Goal: Check status: Check status

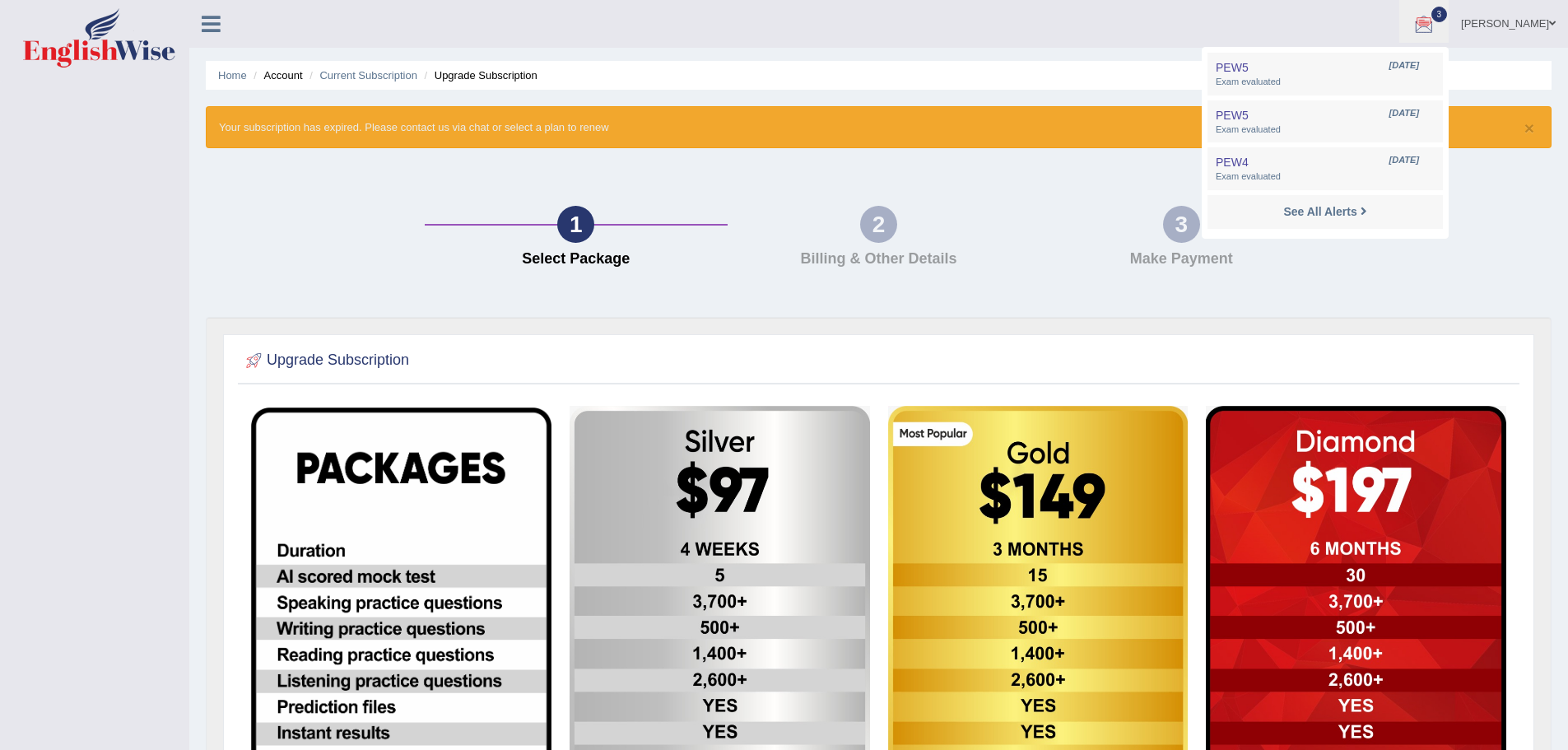
click at [1467, 363] on body "Toggle navigation [PERSON_NAME] Toggle navigation Username: sunjosh585 Access T…" at bounding box center [784, 375] width 1568 height 750
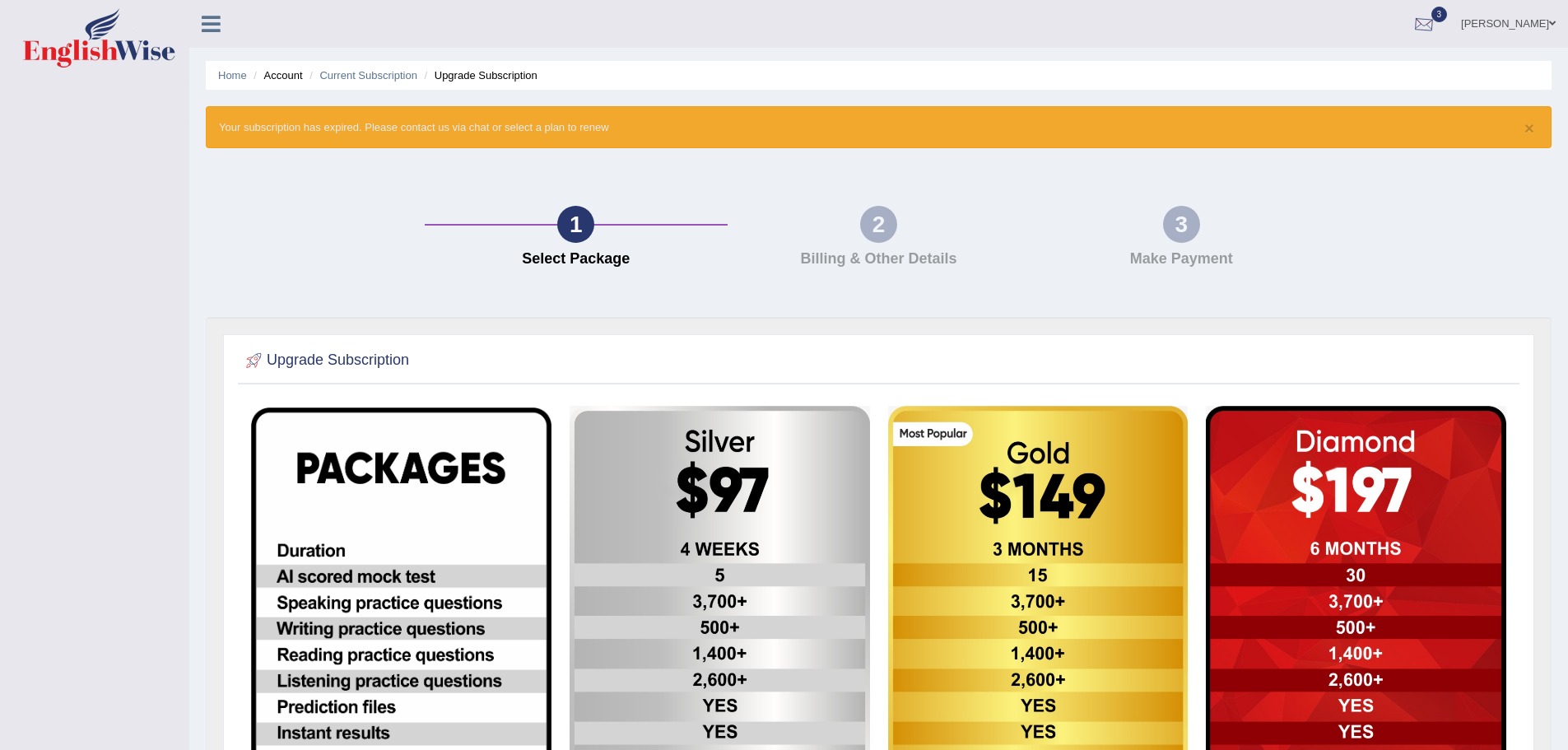
click at [1411, 20] on div at bounding box center [1423, 24] width 25 height 25
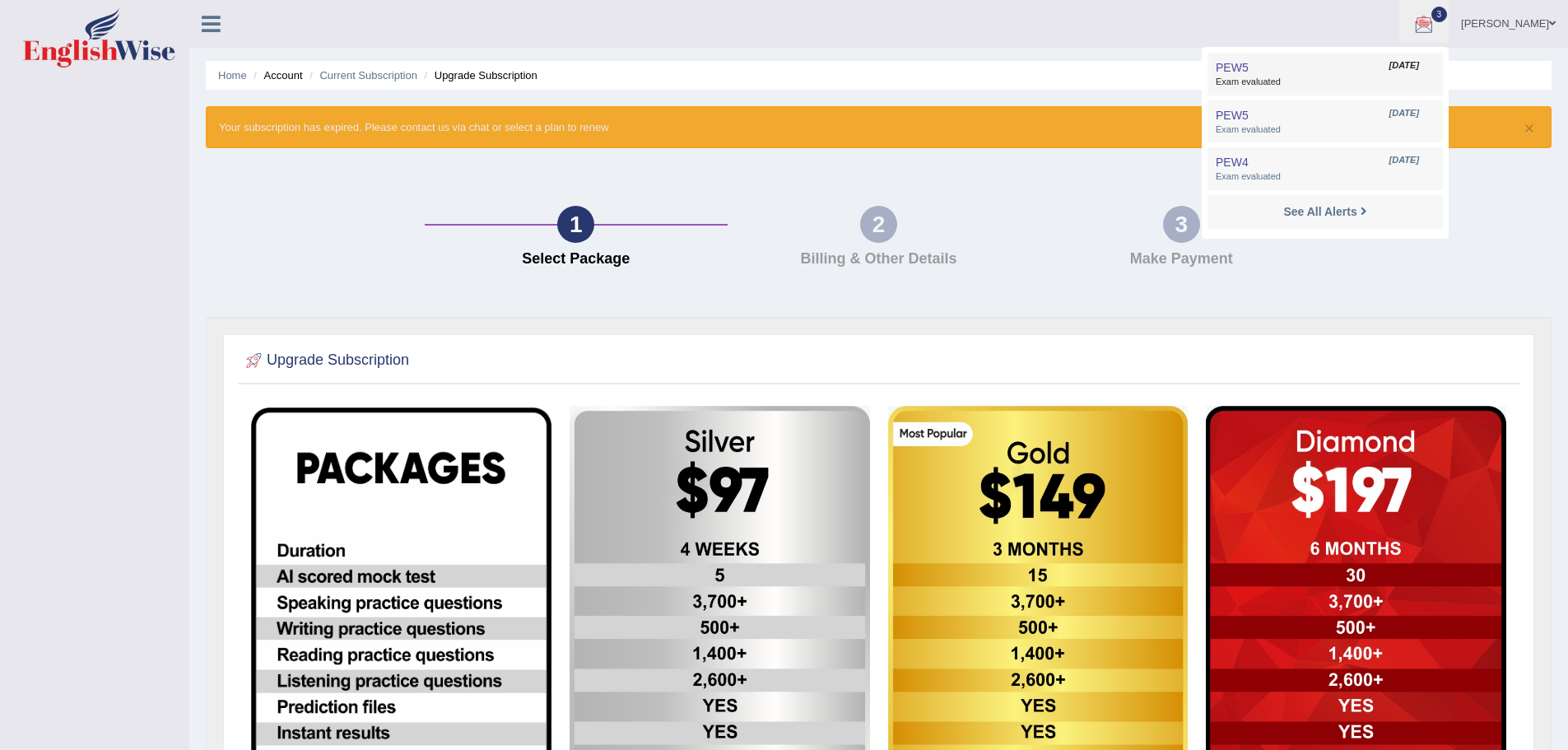
click at [1216, 83] on span "Exam evaluated" at bounding box center [1325, 82] width 219 height 13
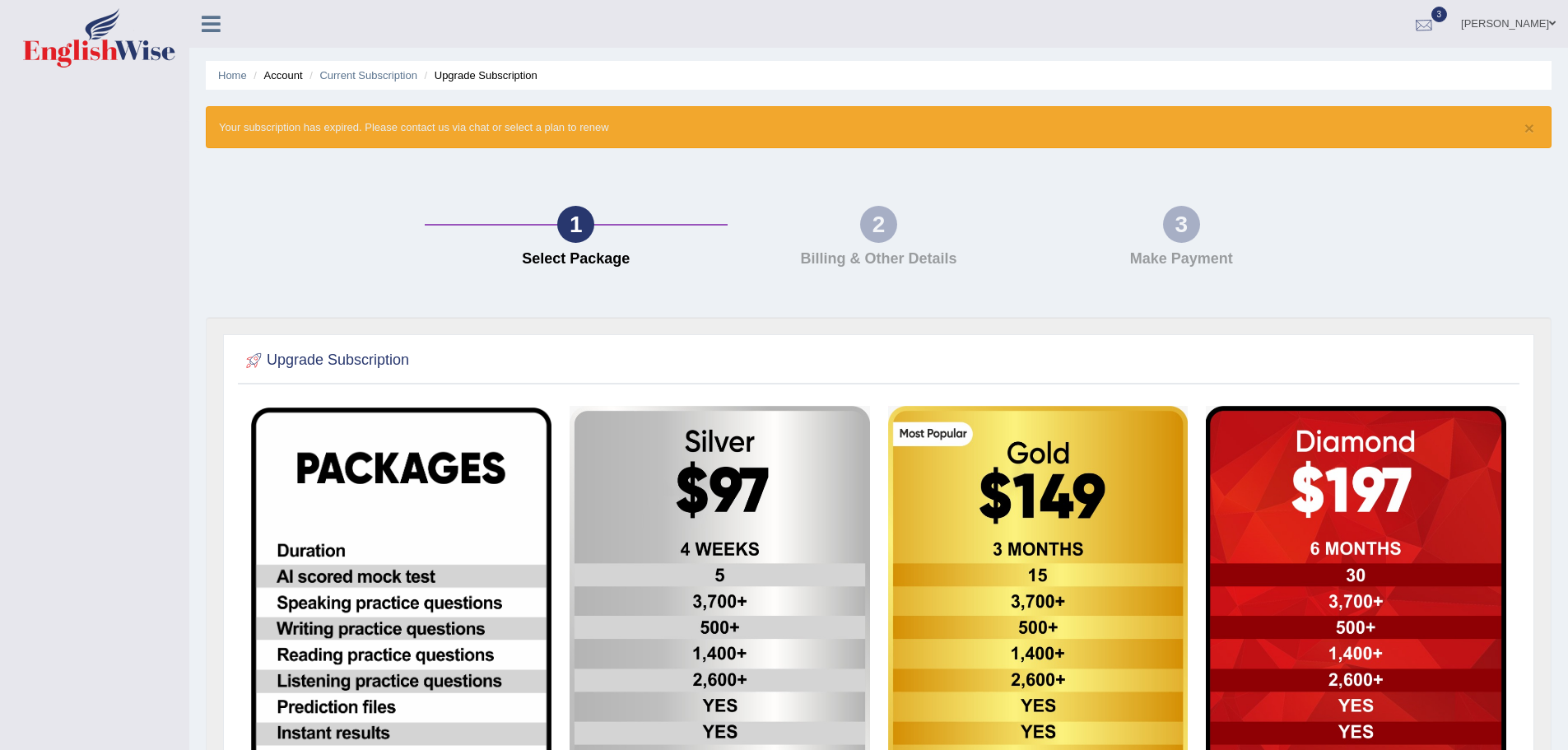
click at [1411, 22] on div at bounding box center [1423, 24] width 25 height 25
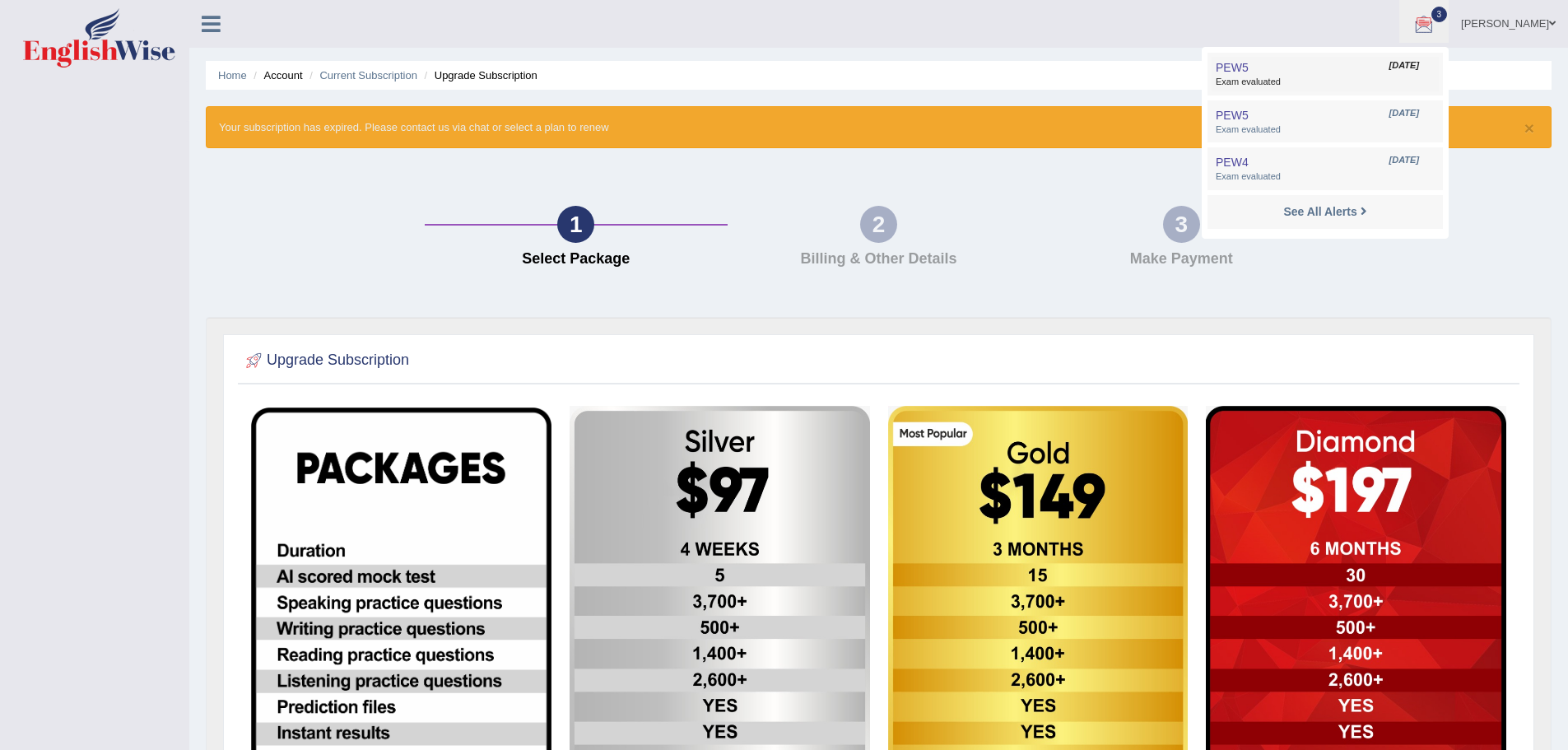
click at [1216, 77] on span "Exam evaluated" at bounding box center [1325, 82] width 219 height 13
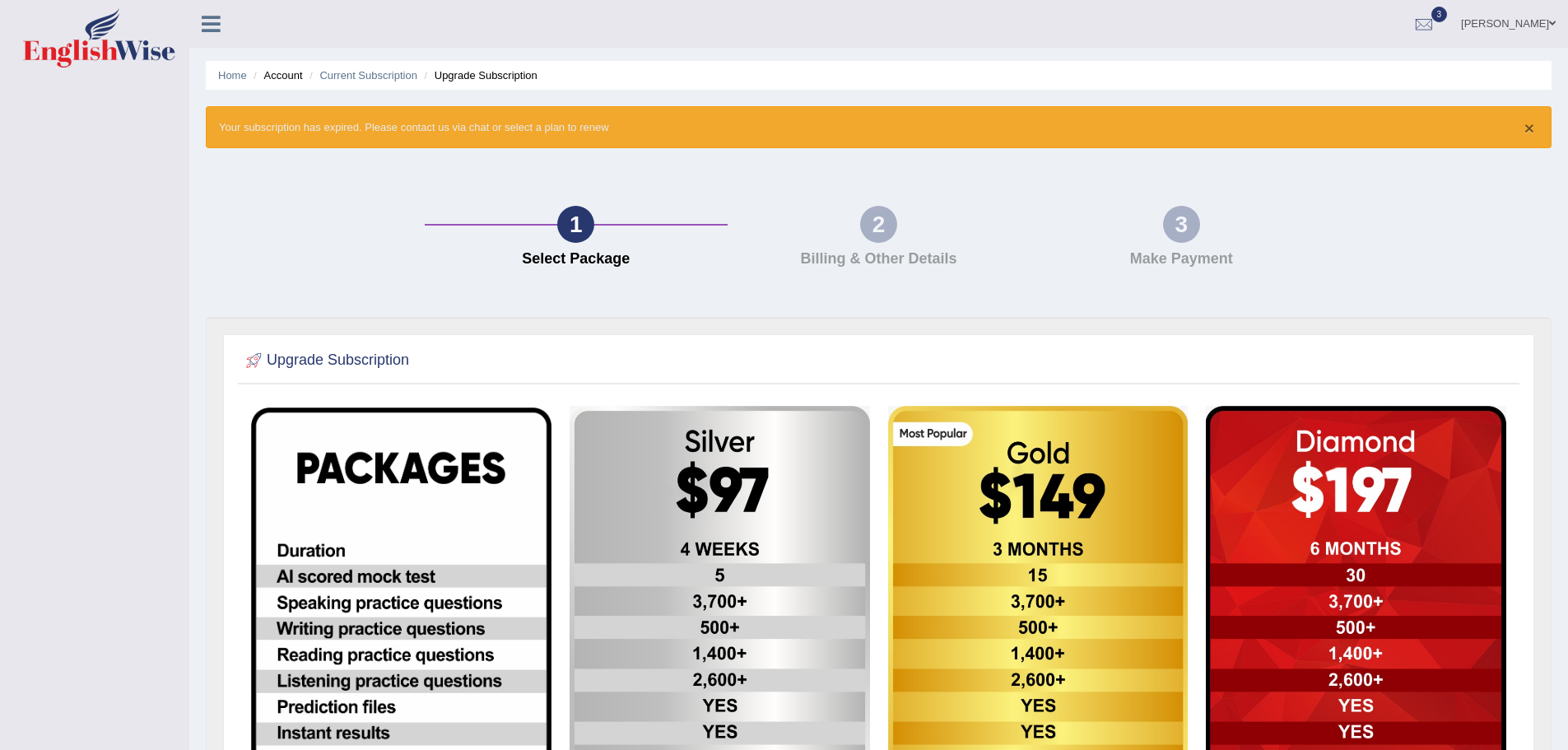
click at [1524, 127] on button "×" at bounding box center [1529, 127] width 10 height 17
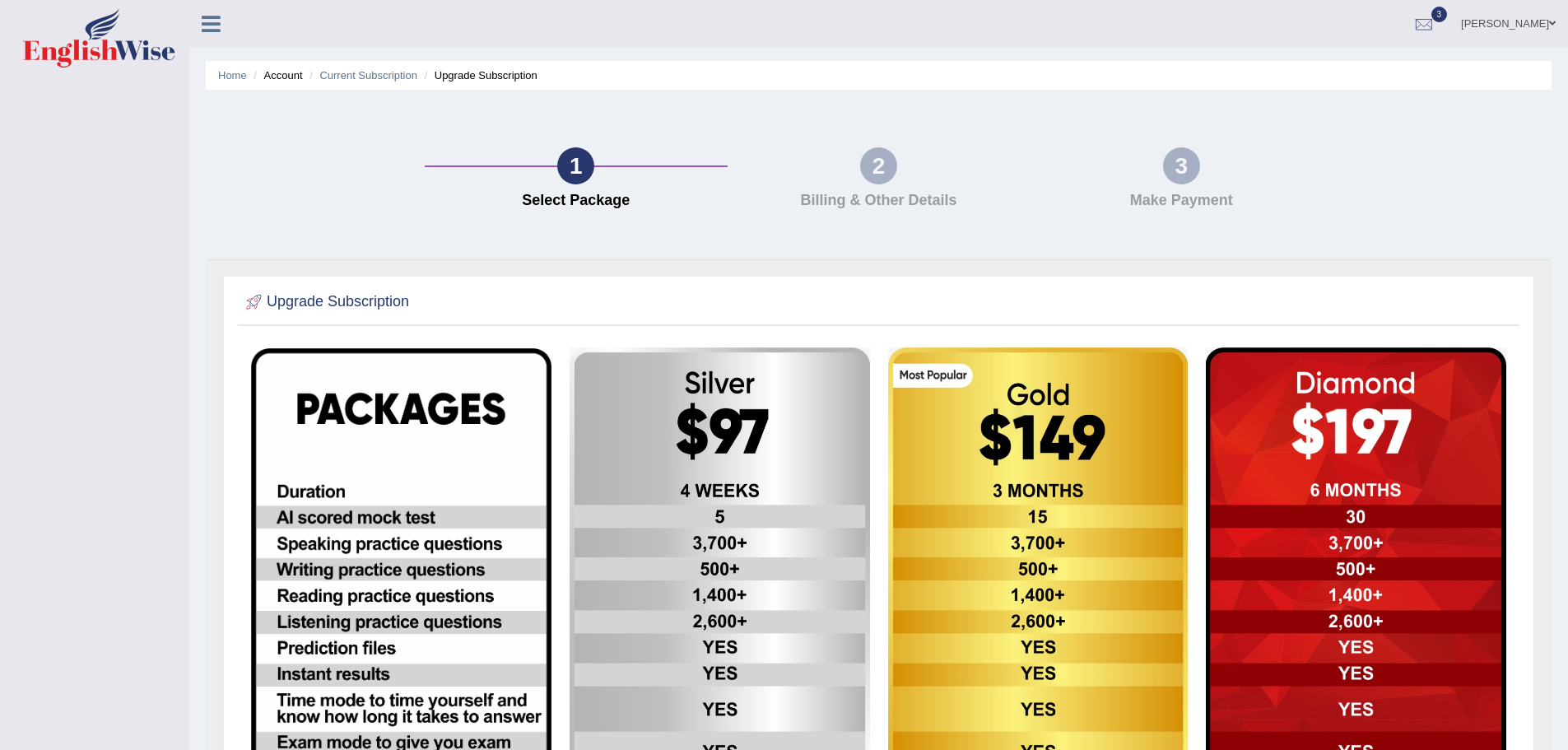
click at [884, 164] on div "2" at bounding box center [879, 166] width 37 height 37
click at [1162, 177] on div "3" at bounding box center [1181, 166] width 37 height 37
click at [1448, 22] on link "[PERSON_NAME]" at bounding box center [1508, 21] width 119 height 43
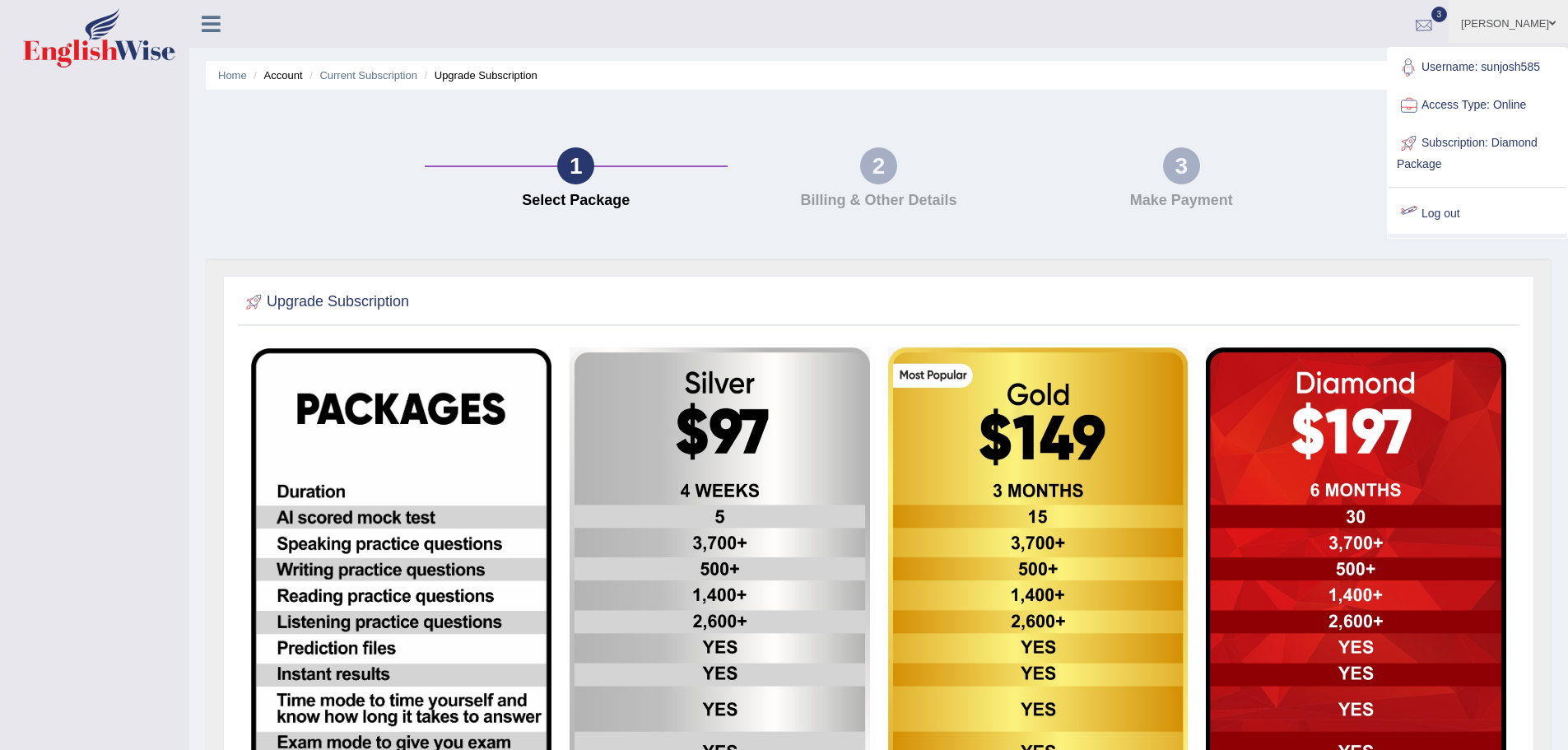
click at [1411, 24] on div at bounding box center [1423, 24] width 25 height 25
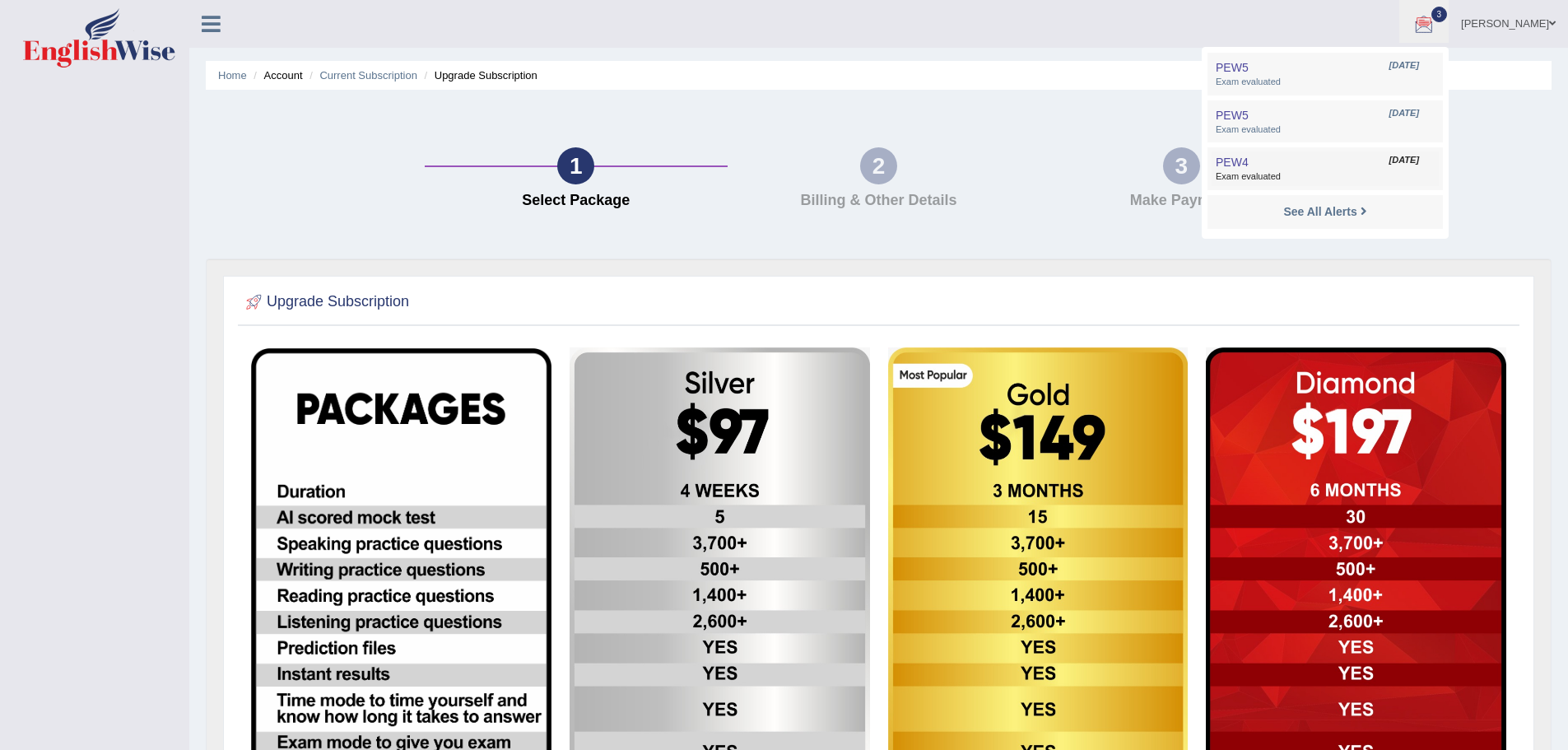
click at [1390, 164] on span "[DATE]" at bounding box center [1404, 160] width 29 height 13
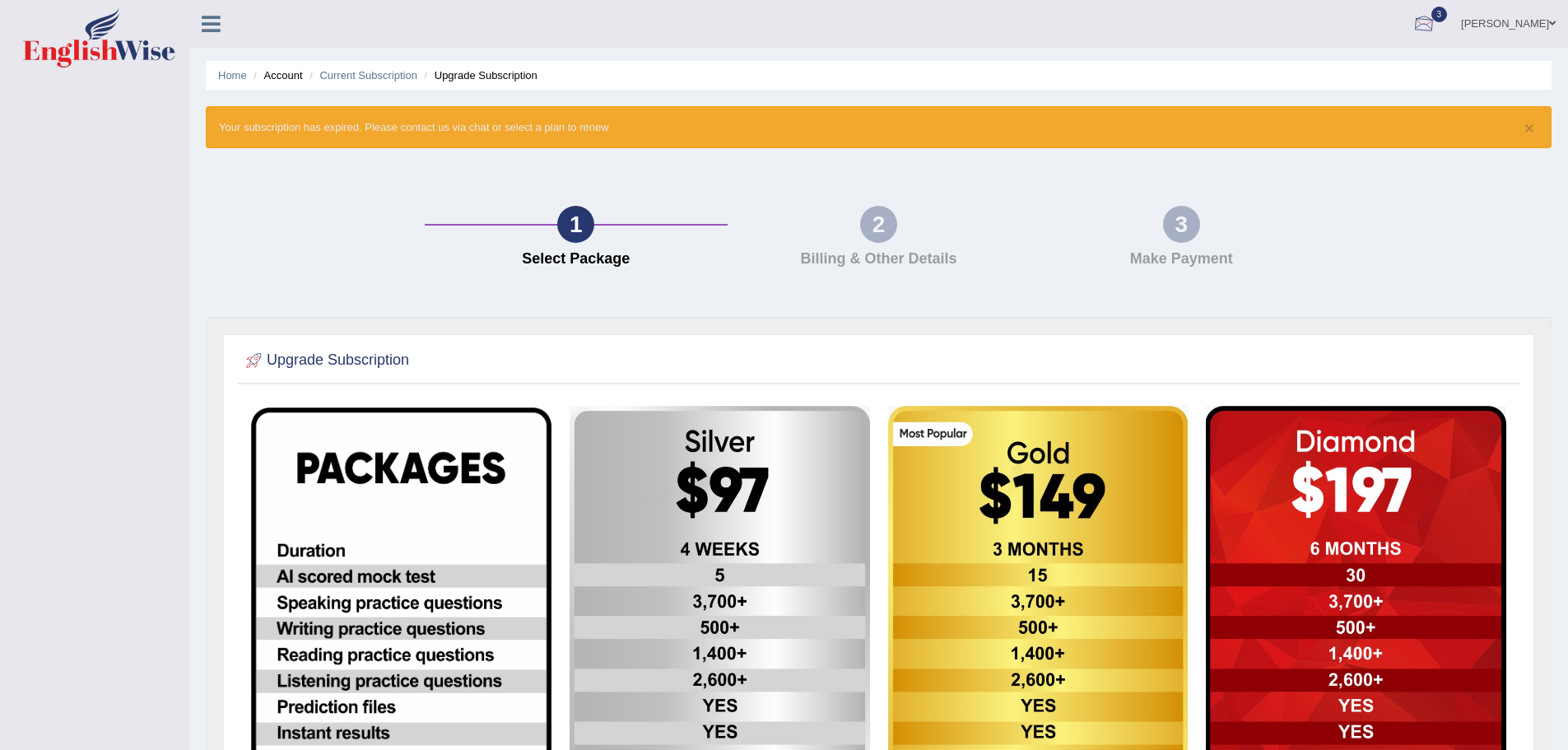
click at [1411, 22] on div at bounding box center [1423, 24] width 25 height 25
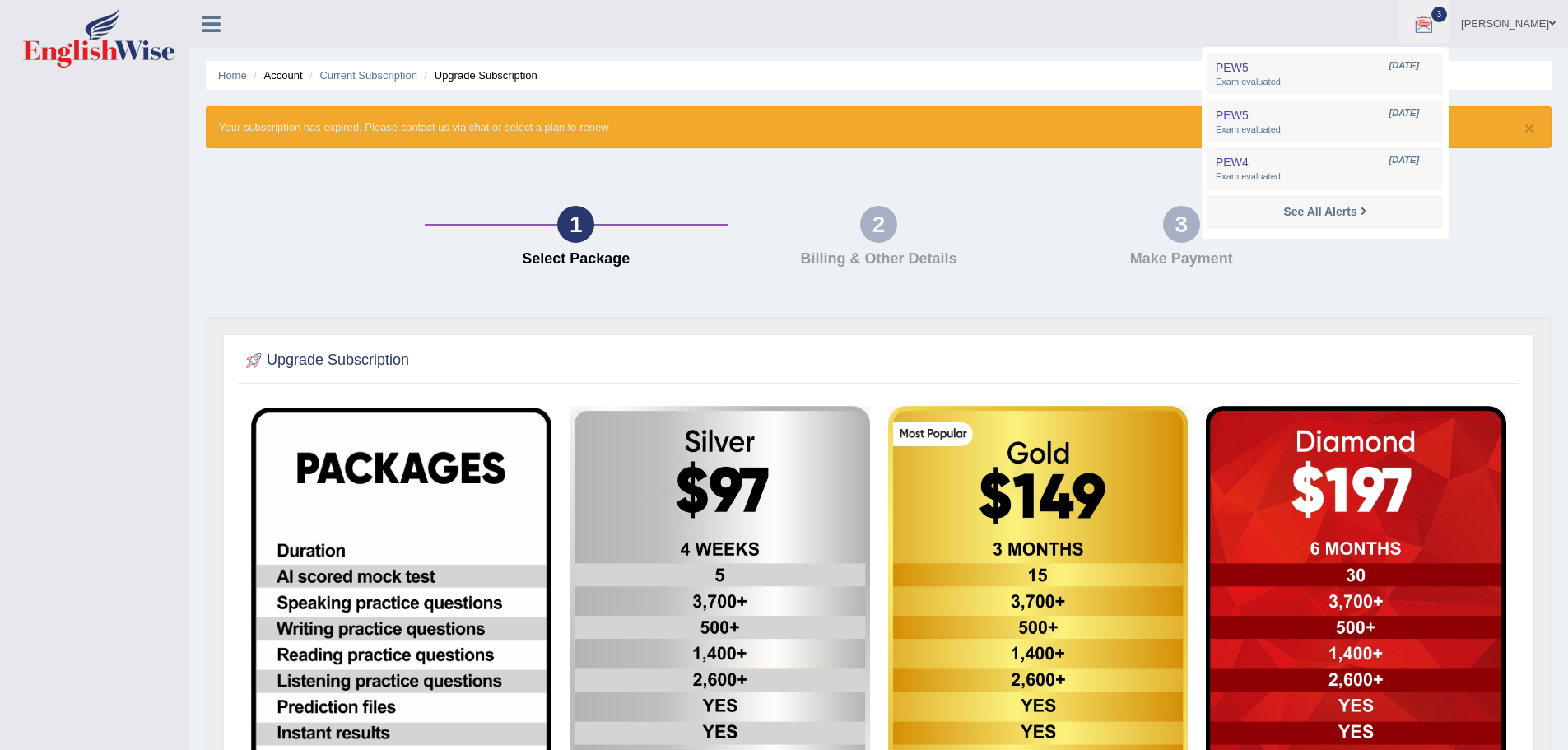
click at [1279, 219] on link "See All Alerts" at bounding box center [1325, 212] width 92 height 18
click at [1216, 79] on span "Exam evaluated" at bounding box center [1325, 82] width 219 height 13
